Goal: Task Accomplishment & Management: Use online tool/utility

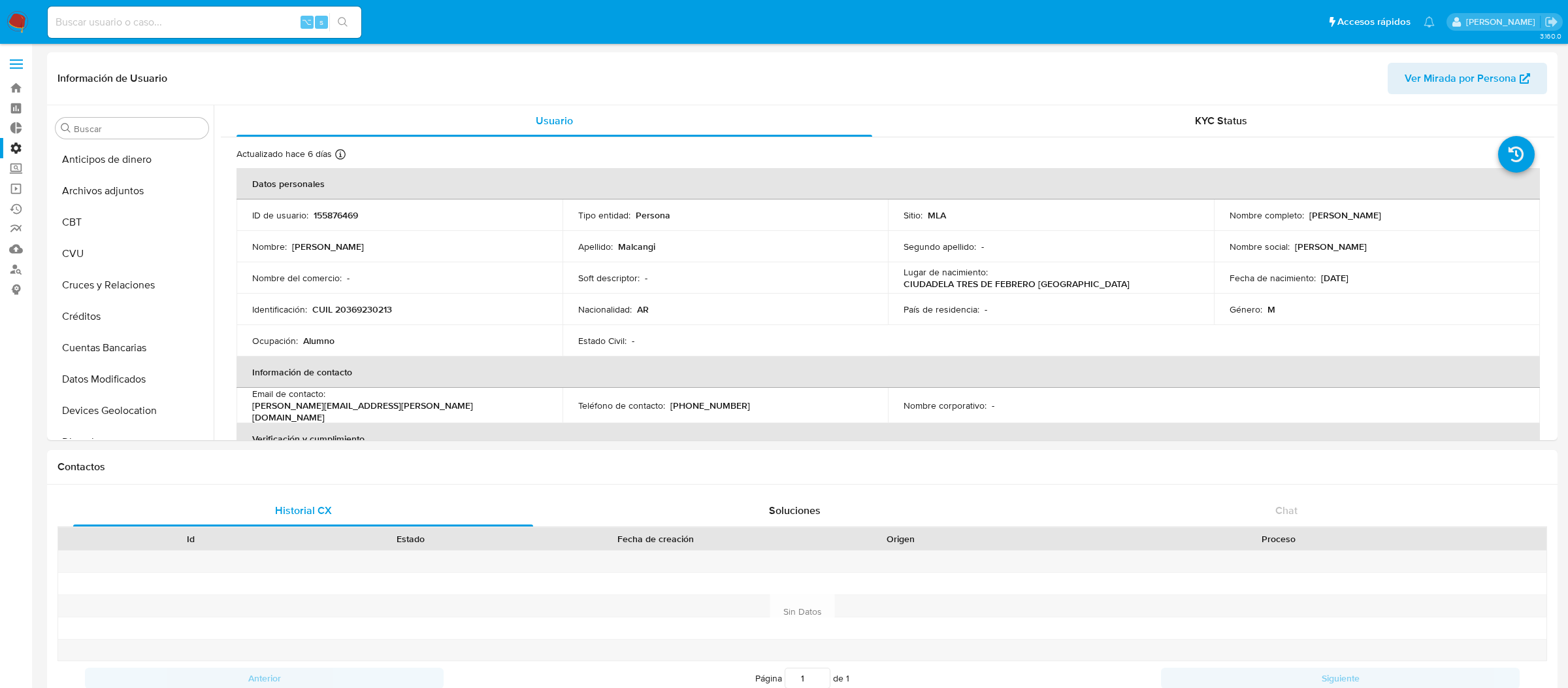
select select "10"
click at [11, 68] on span at bounding box center [16, 68] width 13 height 2
click at [0, 0] on input "checkbox" at bounding box center [0, 0] width 0 height 0
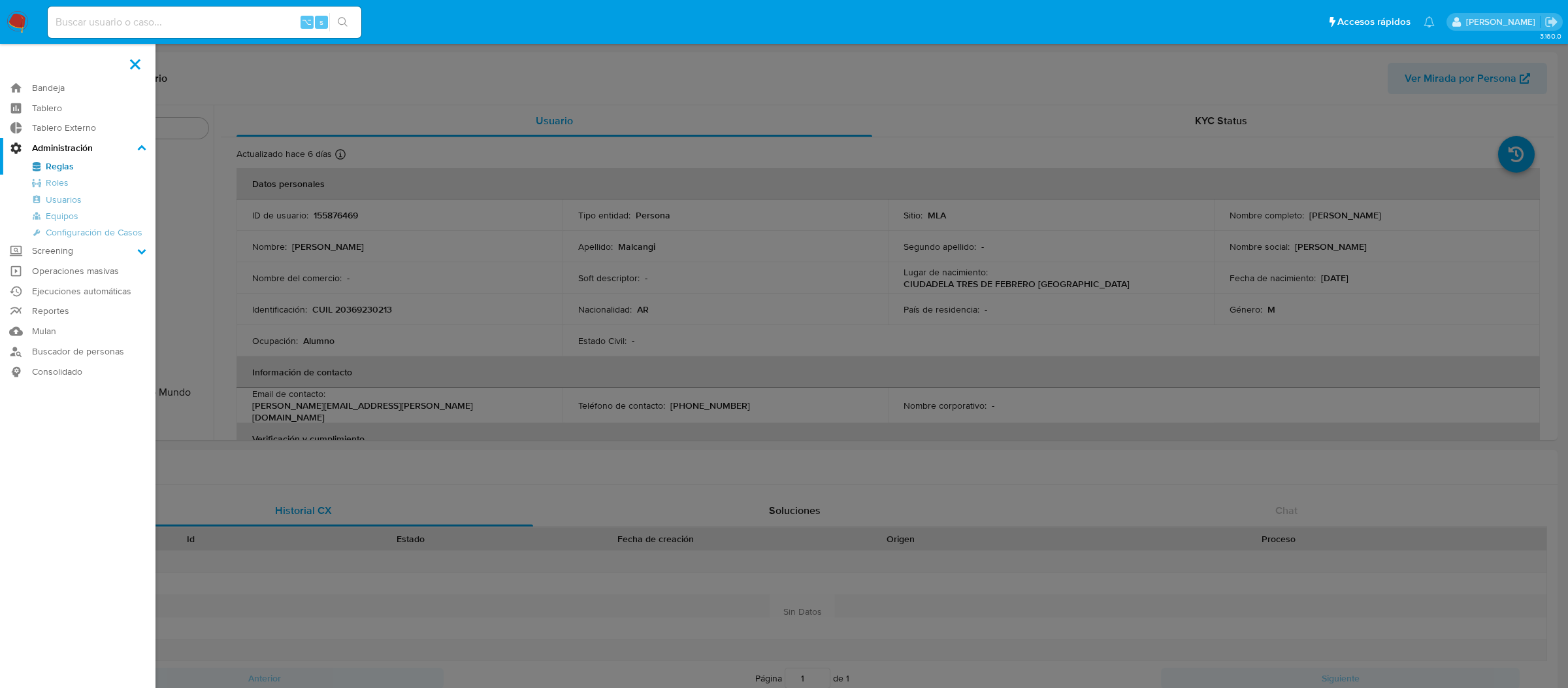
click at [44, 164] on link "Reglas" at bounding box center [78, 166] width 155 height 16
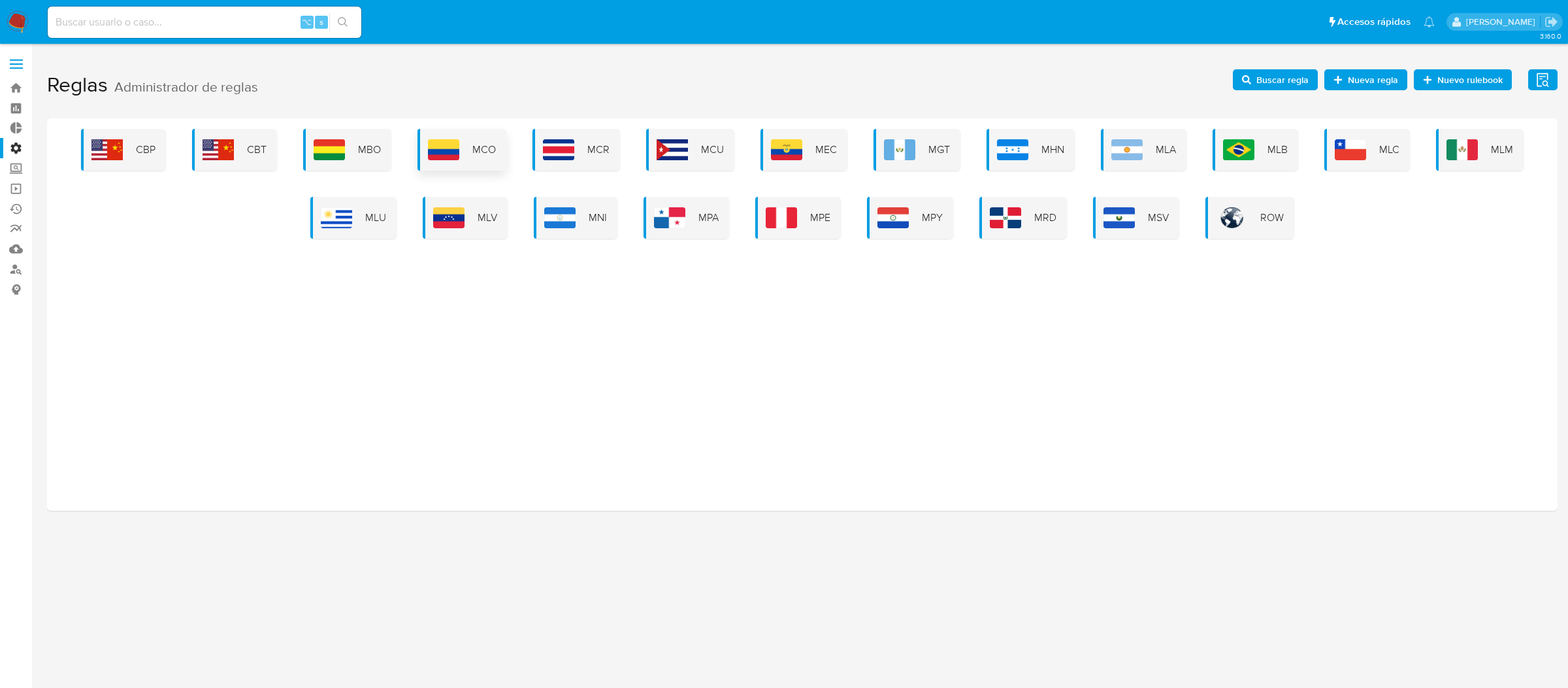
click at [472, 164] on div "MCO" at bounding box center [462, 149] width 89 height 42
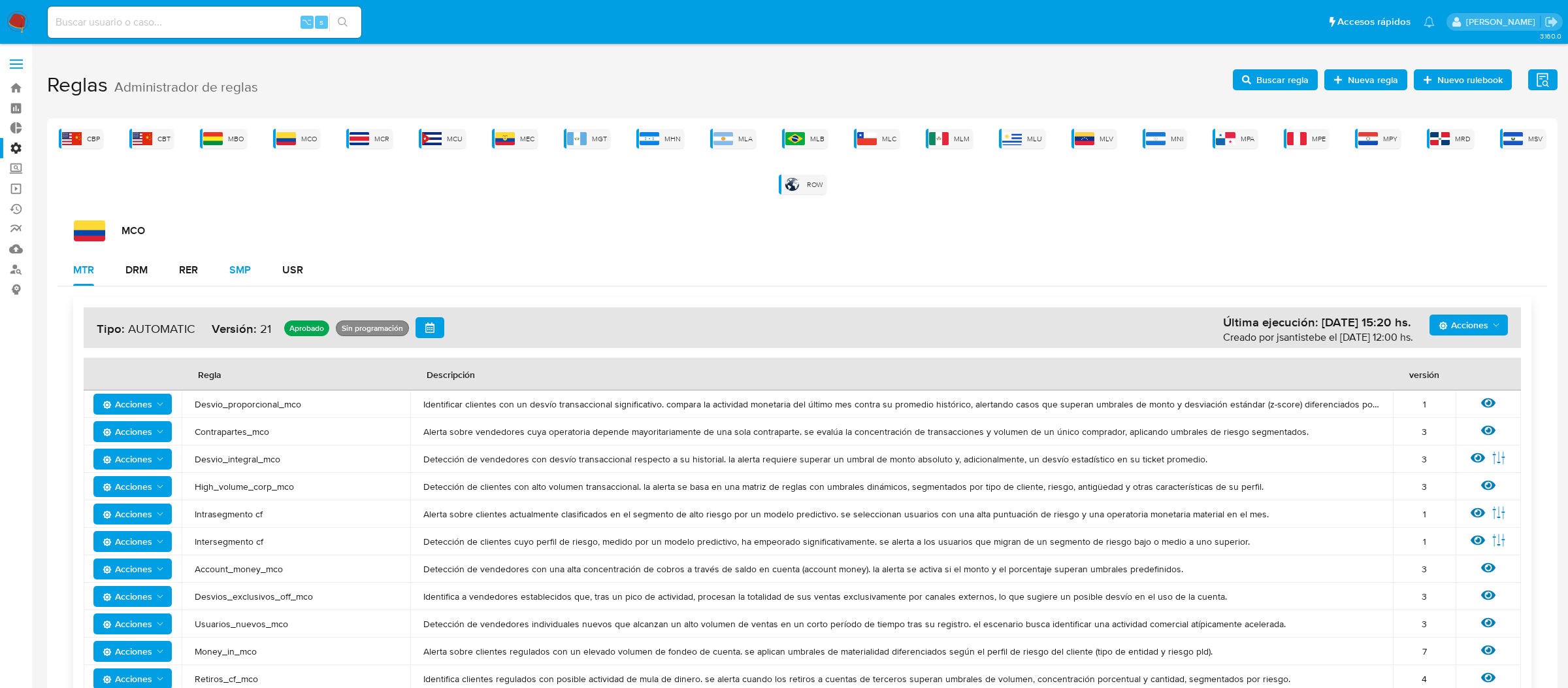
click at [217, 266] on button "SMP" at bounding box center [240, 270] width 53 height 32
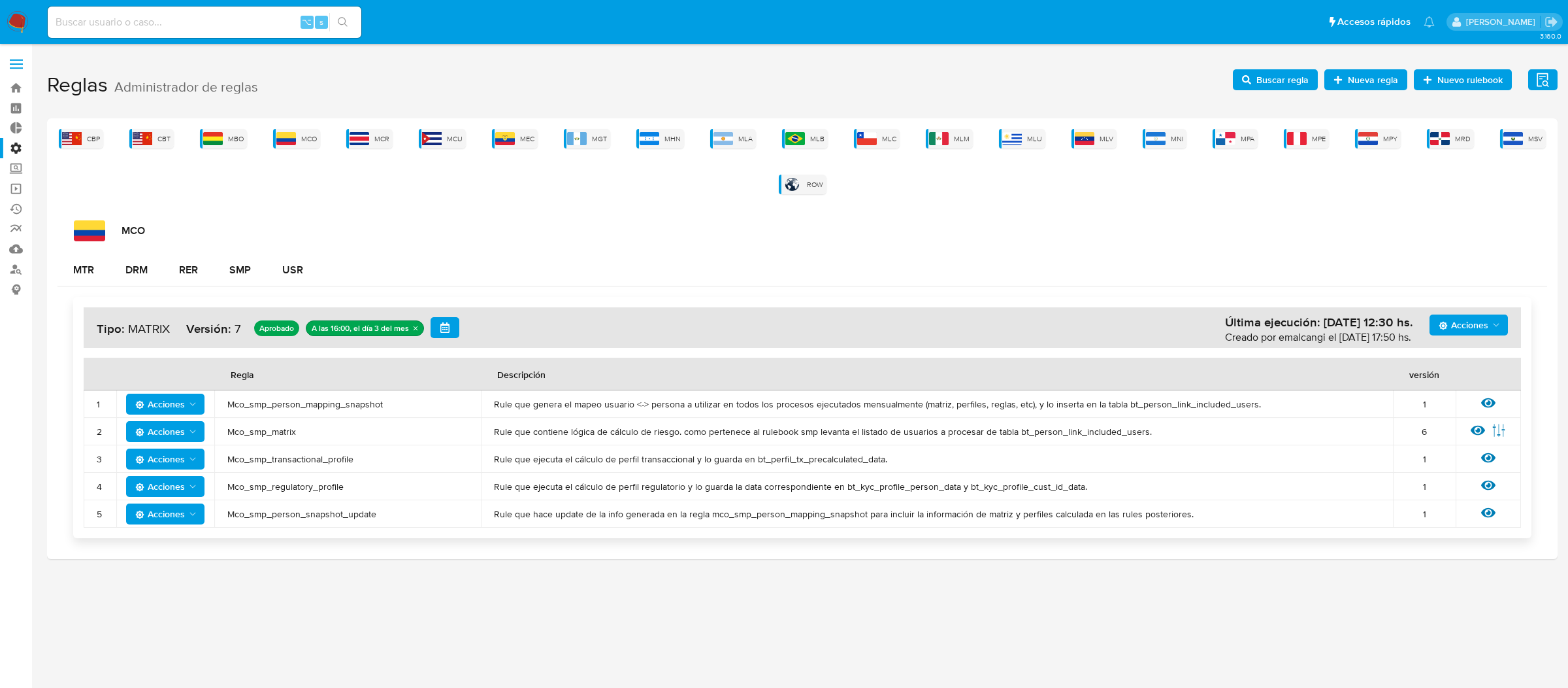
click at [1482, 430] on icon at bounding box center [1478, 430] width 14 height 10
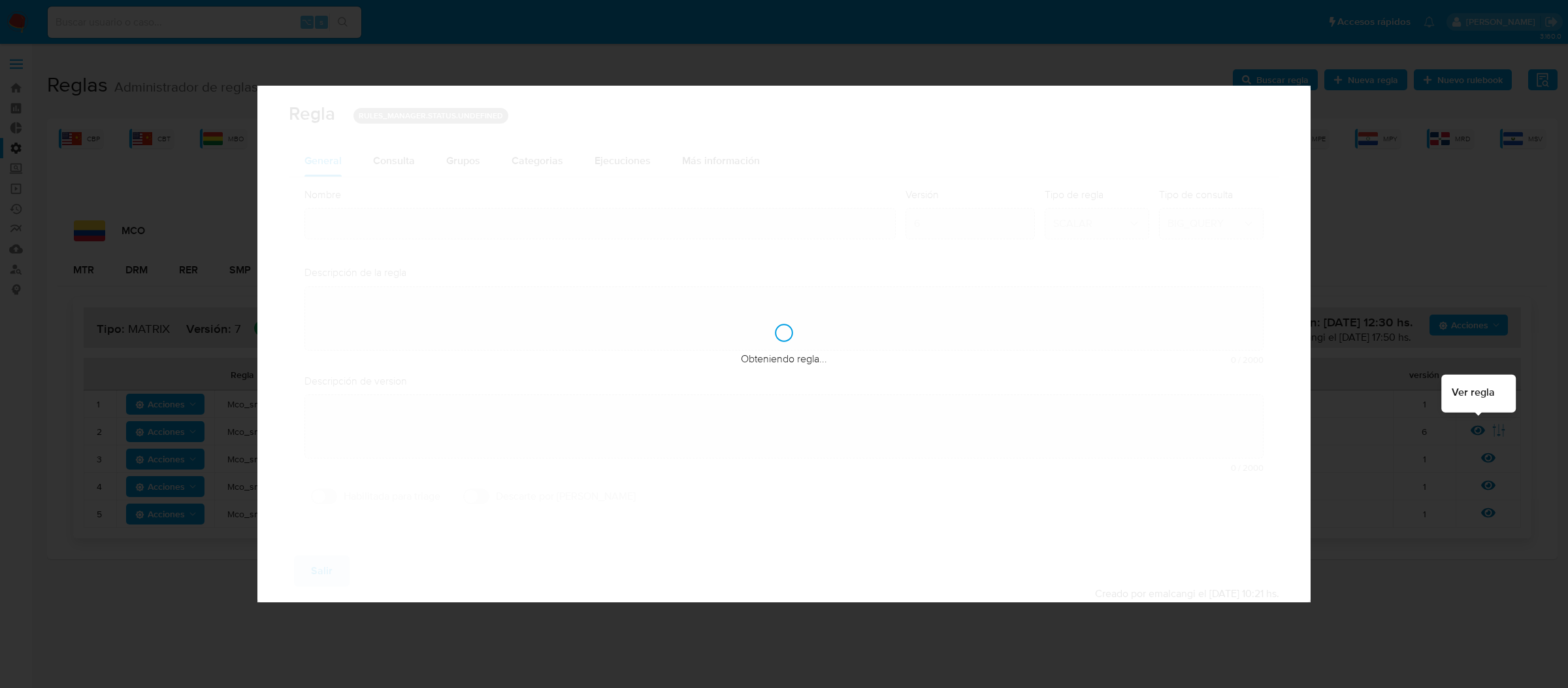
type input "Mco_smp_matrix"
type textarea "Rule que contiene lógica de cálculo de riesgo. como pertenece al rulebook smp l…"
type textarea "Ppld-3541 - agregado de lógica para utilización de nueva marca de usuario repor…"
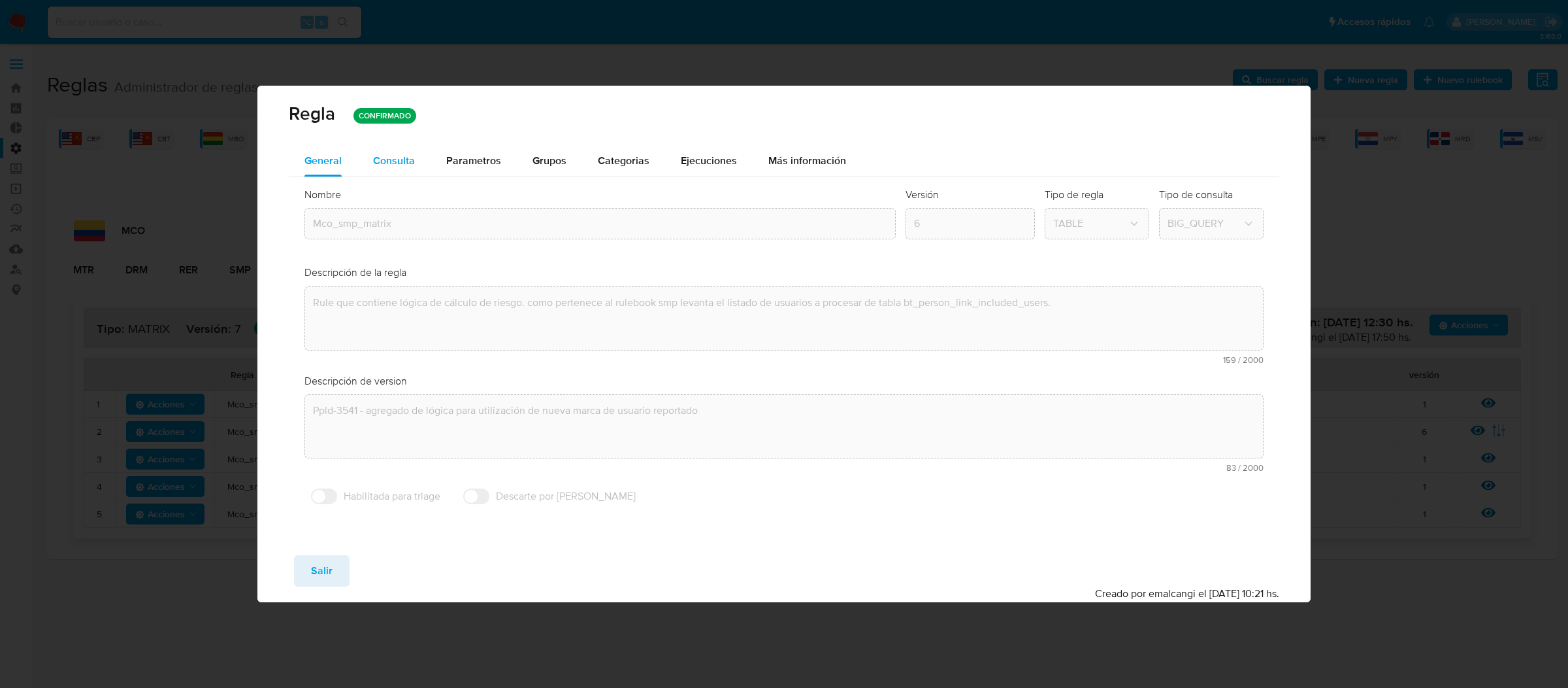
click at [406, 156] on span "Consulta" at bounding box center [393, 160] width 41 height 15
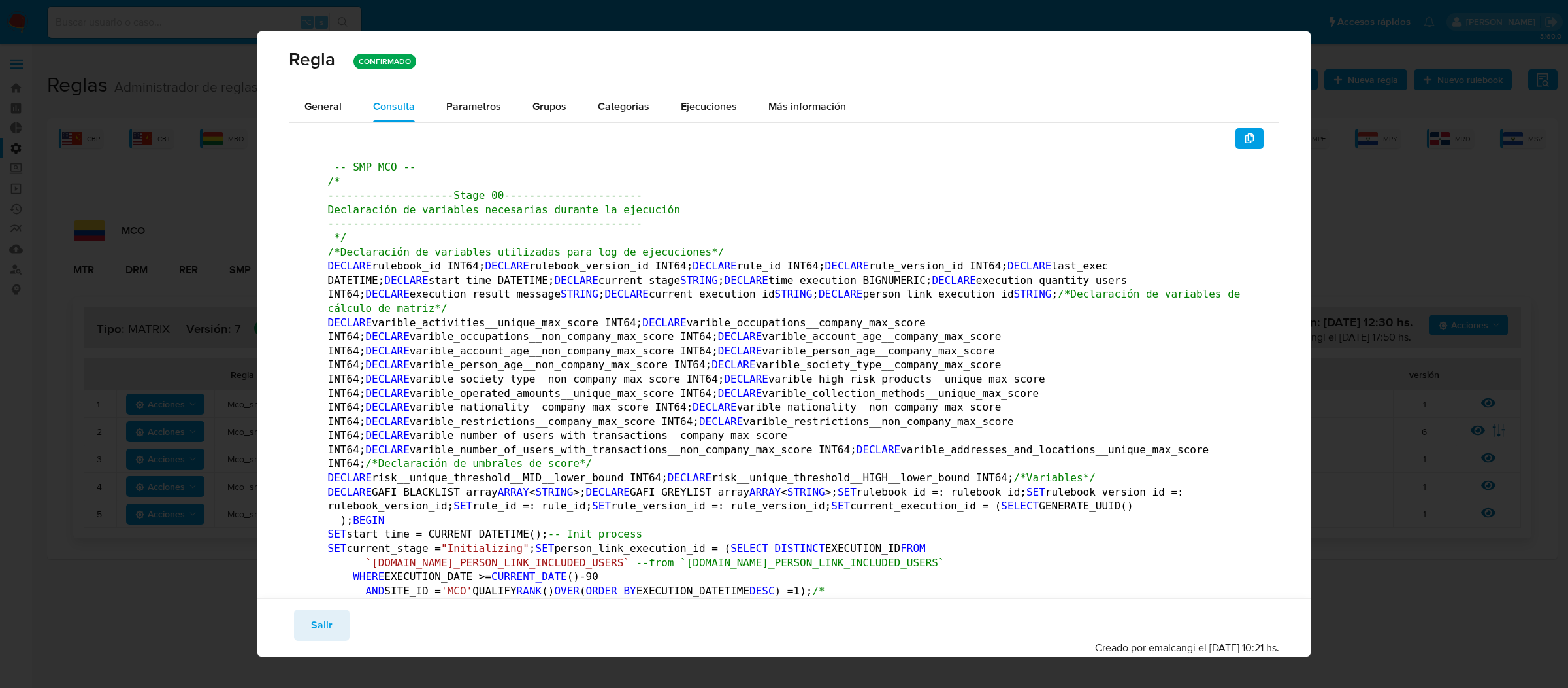
click at [1241, 142] on button "button" at bounding box center [1250, 138] width 29 height 21
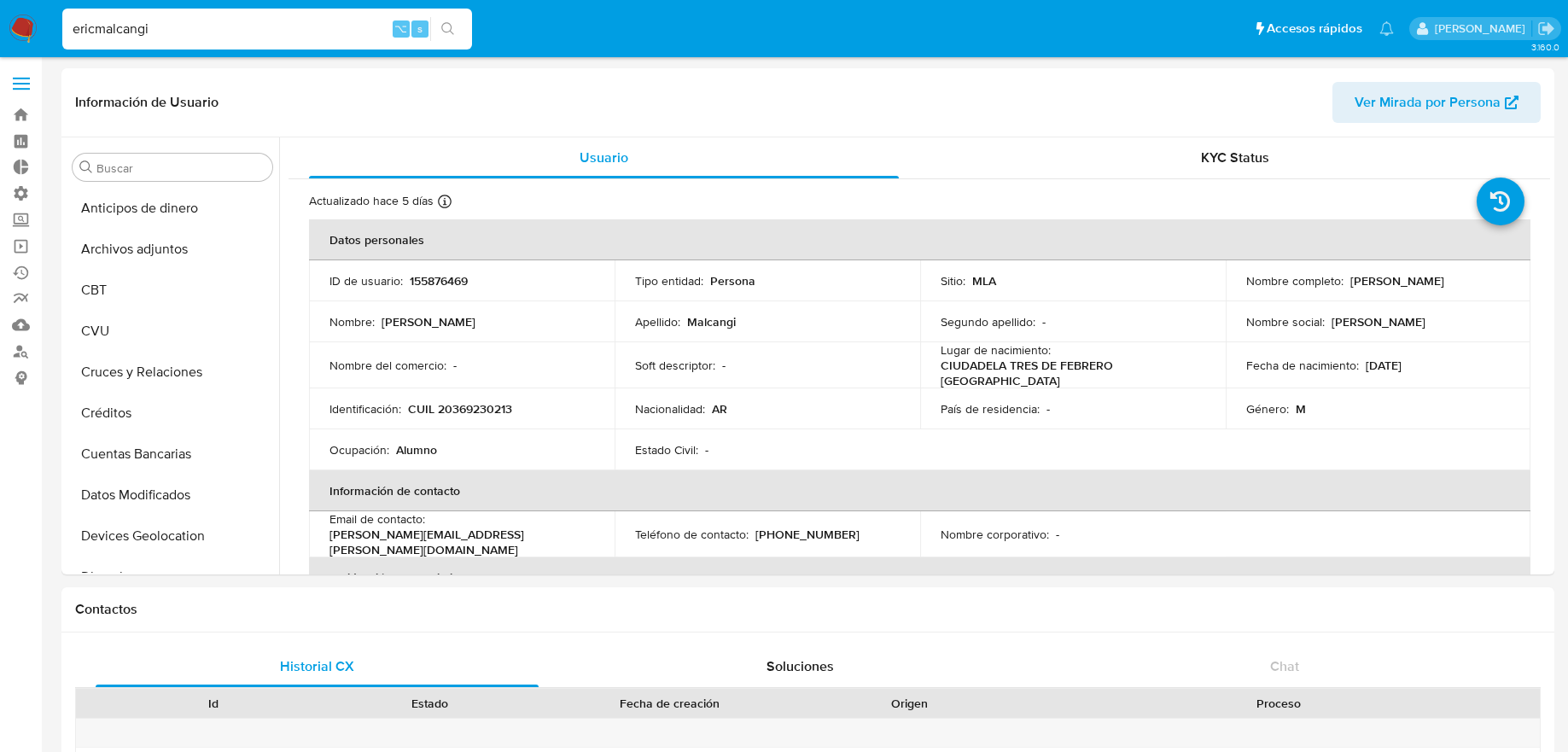
select select "10"
